Goal: Transaction & Acquisition: Purchase product/service

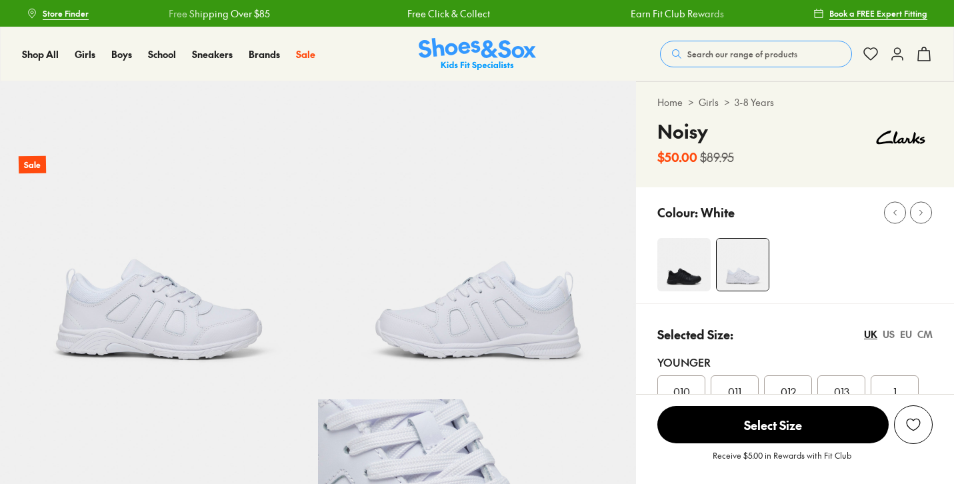
select select "*"
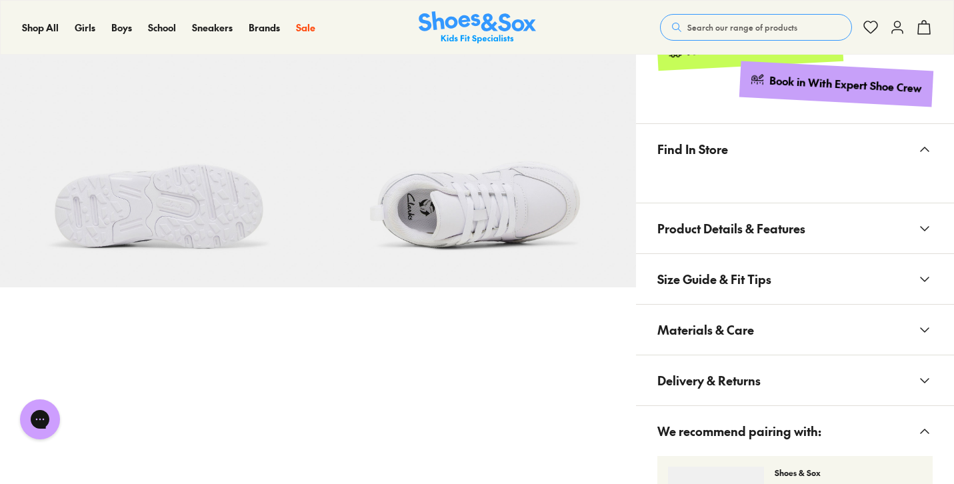
scroll to position [748, 0]
click at [672, 219] on span "Product Details & Features" at bounding box center [732, 228] width 148 height 39
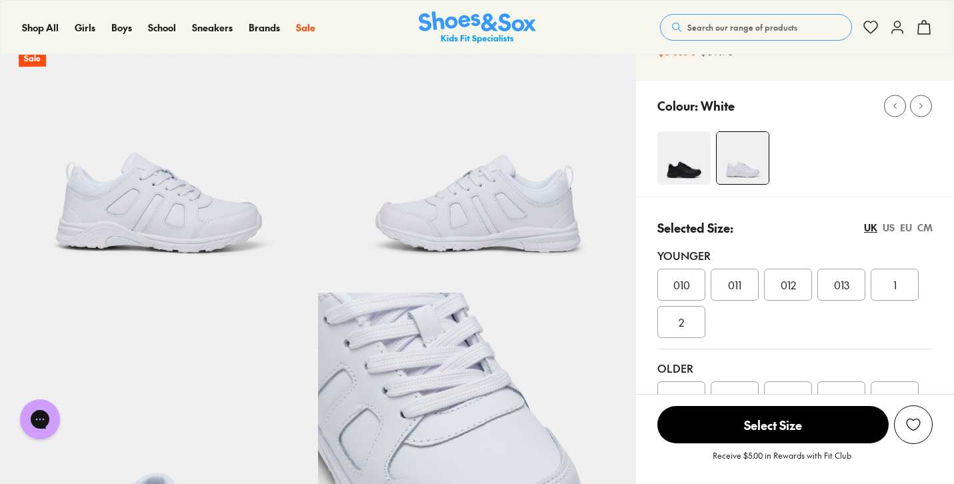
scroll to position [107, 0]
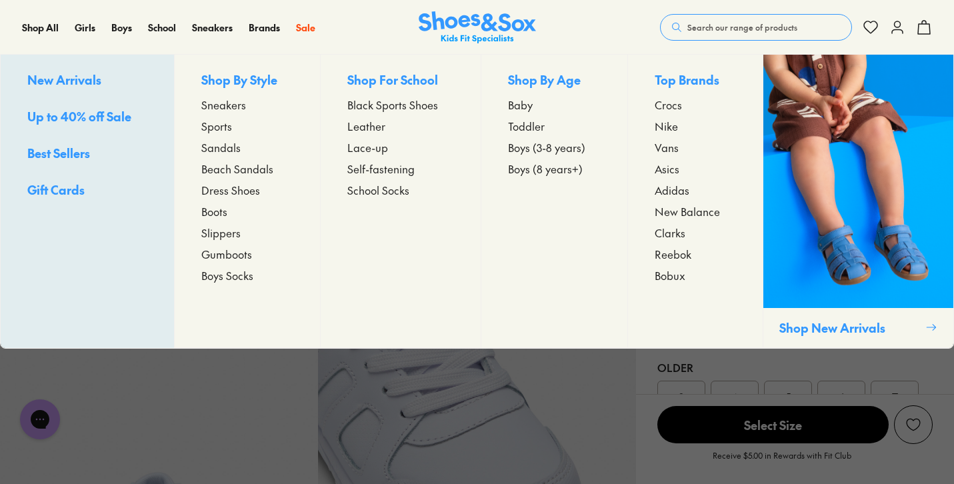
click at [221, 109] on span "Sneakers" at bounding box center [223, 105] width 45 height 16
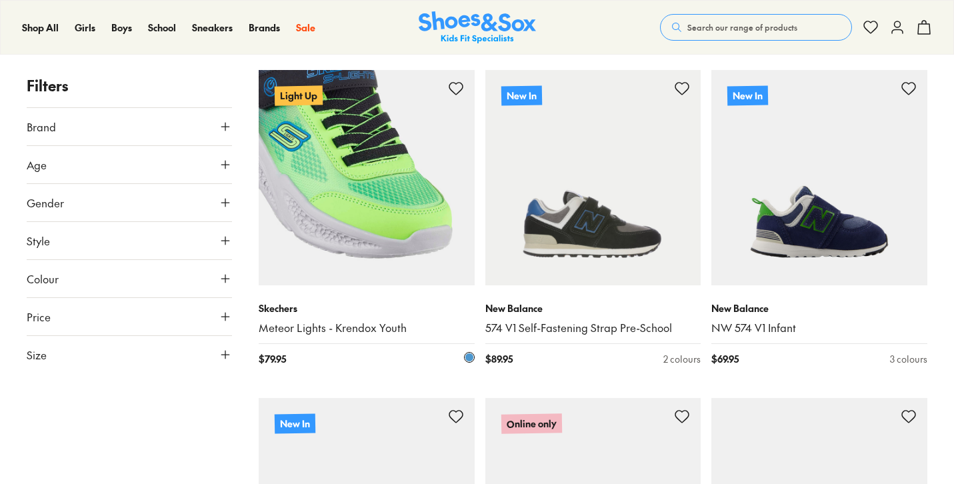
scroll to position [229, 0]
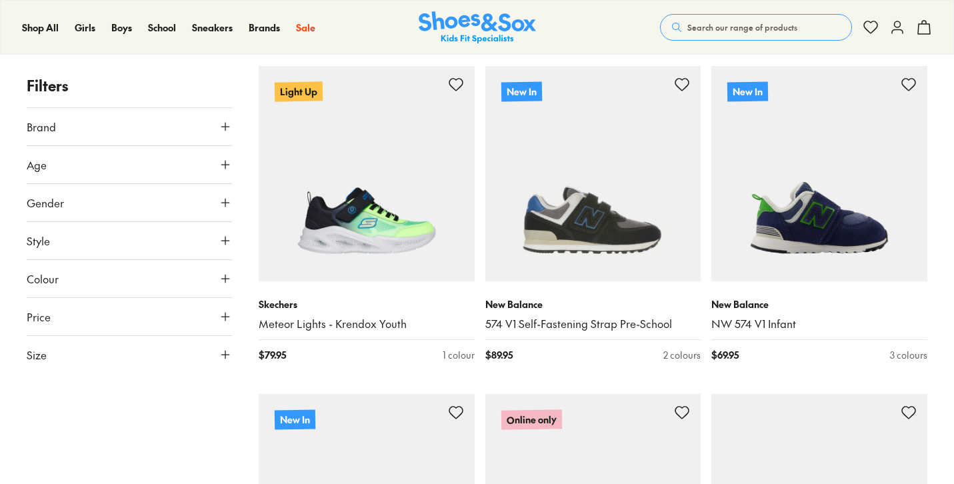
click at [221, 356] on icon at bounding box center [225, 354] width 13 height 13
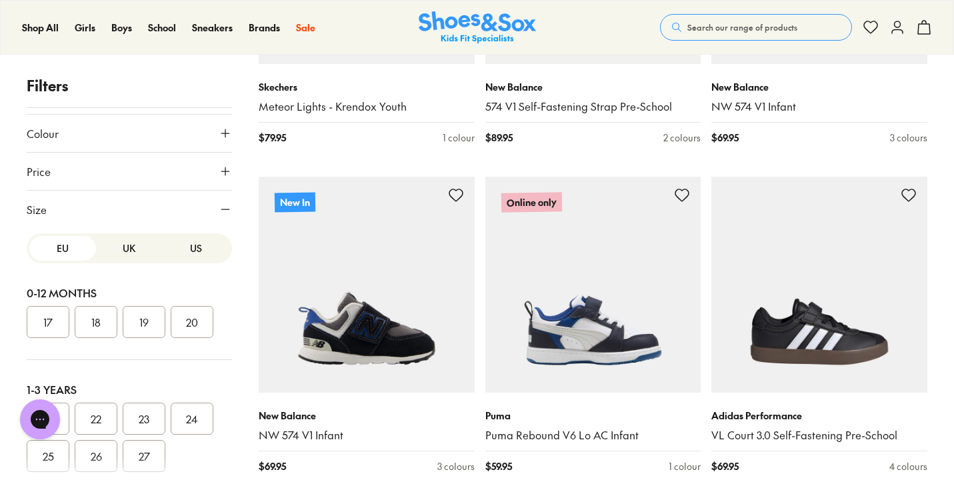
scroll to position [0, 0]
click at [181, 241] on button "US" at bounding box center [196, 248] width 67 height 25
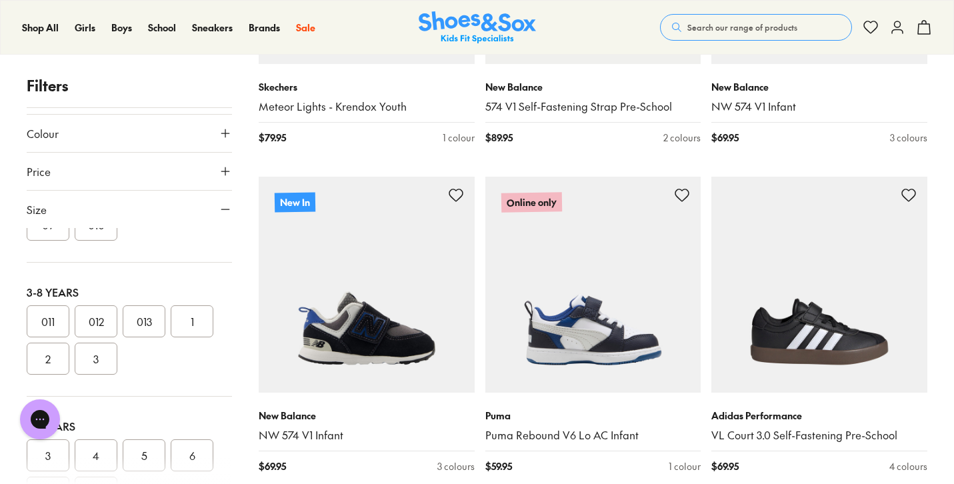
scroll to position [241, 0]
click at [90, 351] on button "3" at bounding box center [96, 350] width 43 height 32
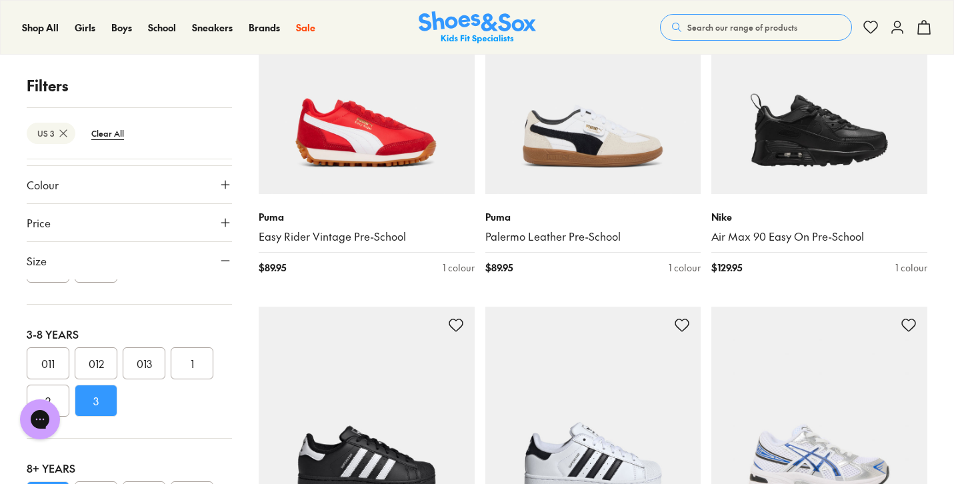
scroll to position [2960, 0]
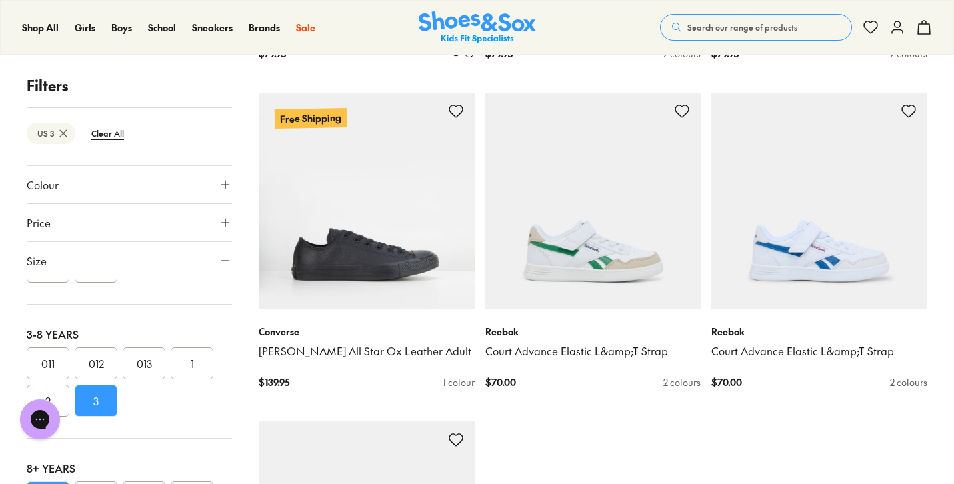
scroll to position [6848, 0]
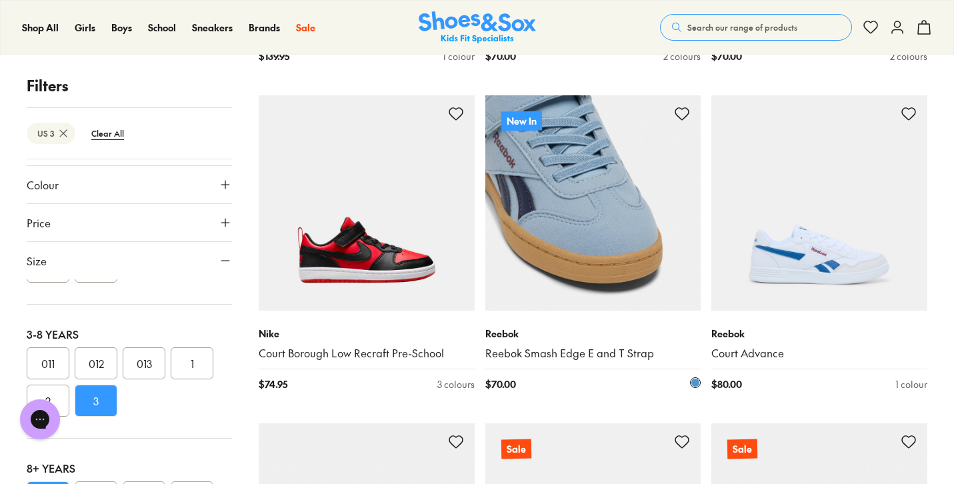
scroll to position [6850, 0]
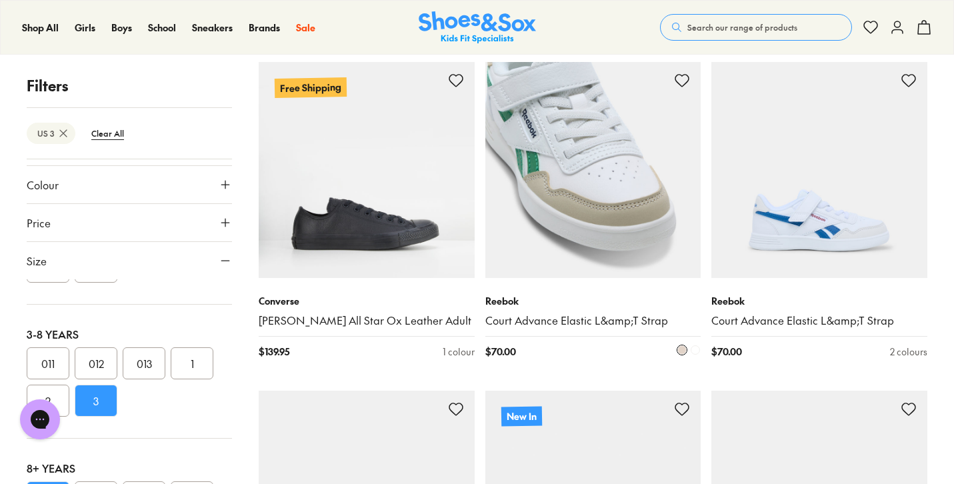
click at [560, 169] on img at bounding box center [594, 170] width 216 height 216
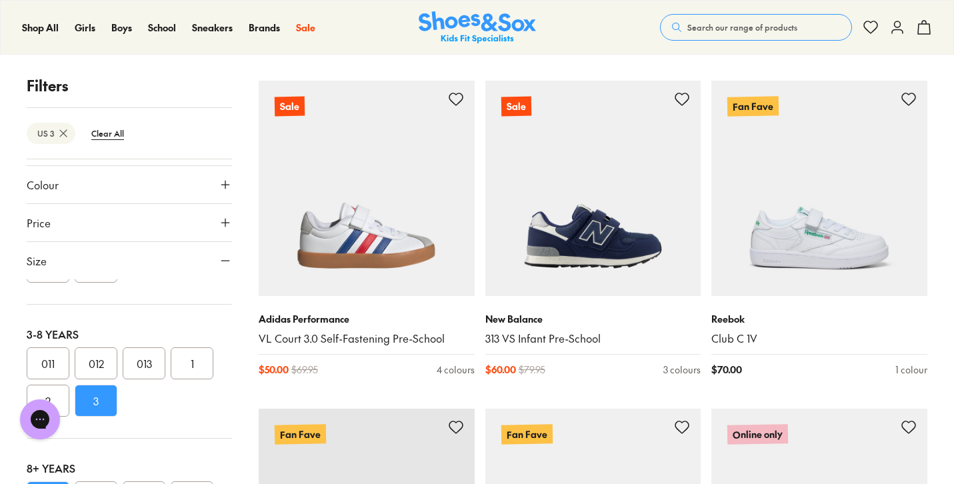
scroll to position [8149, 0]
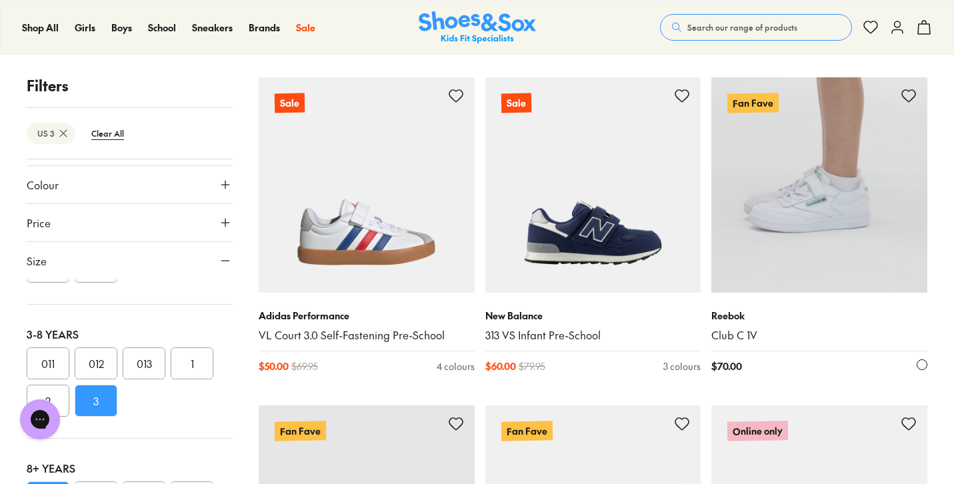
click at [820, 157] on img at bounding box center [820, 185] width 216 height 216
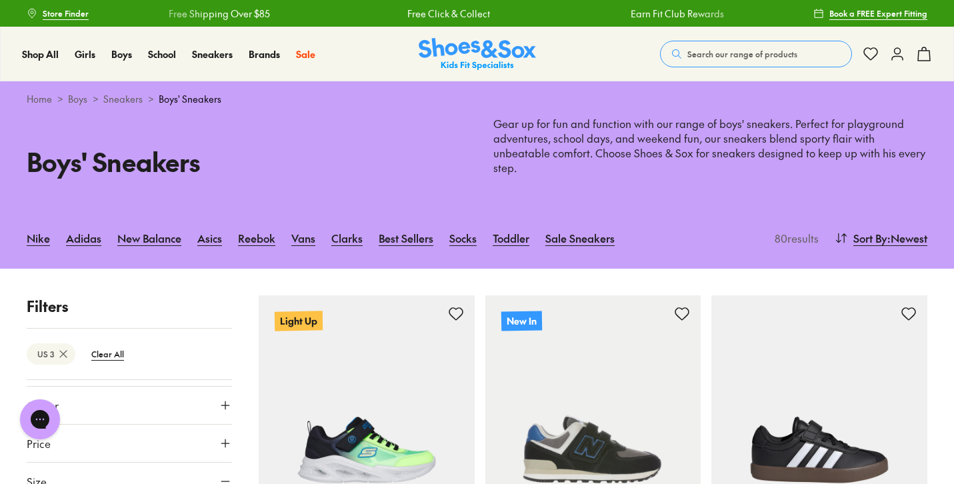
scroll to position [0, 0]
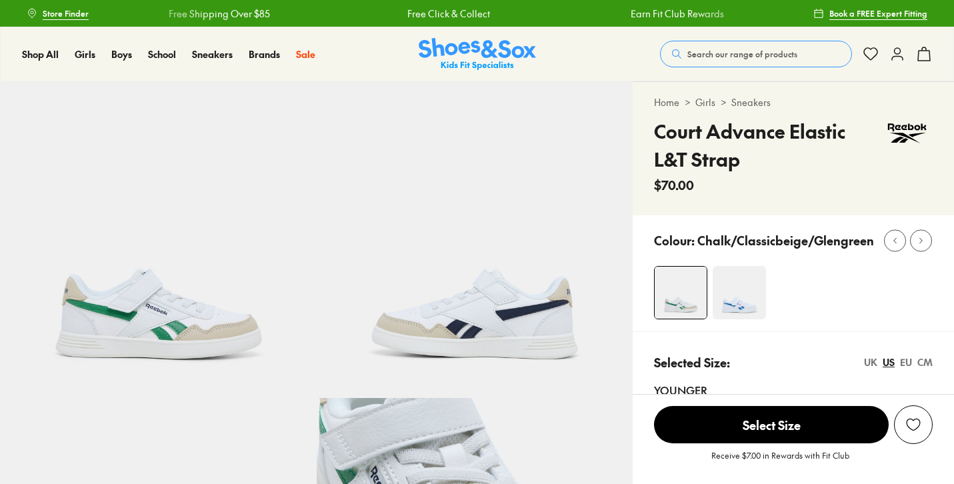
select select "*"
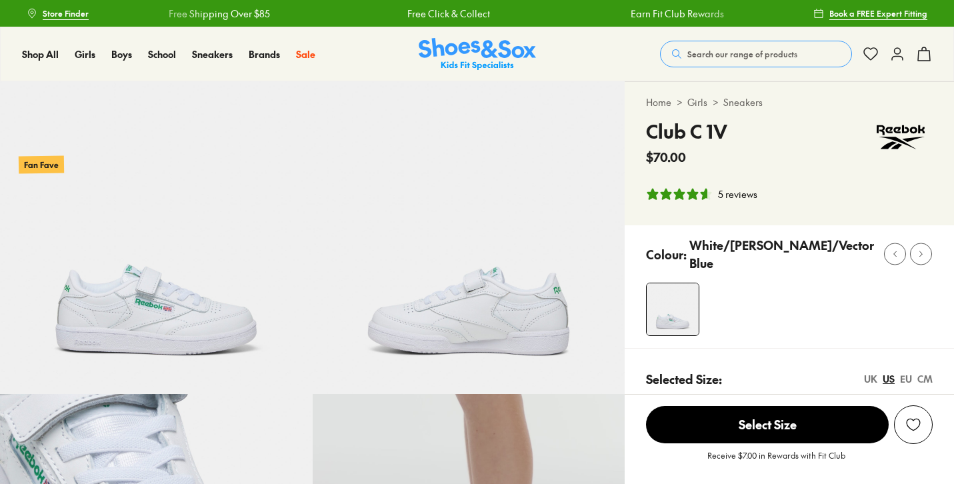
select select "*"
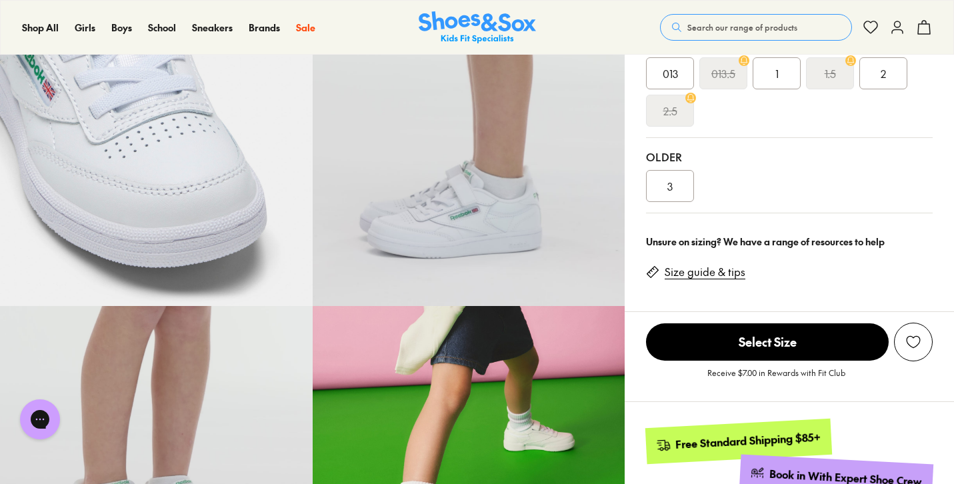
scroll to position [392, 0]
